Goal: Transaction & Acquisition: Purchase product/service

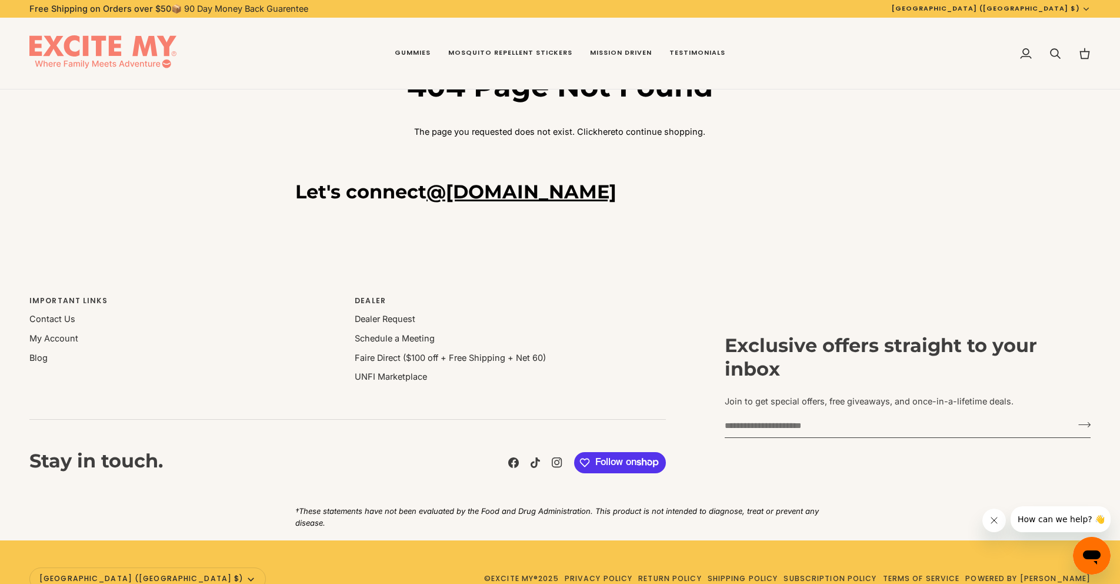
scroll to position [75, 0]
